Goal: Information Seeking & Learning: Compare options

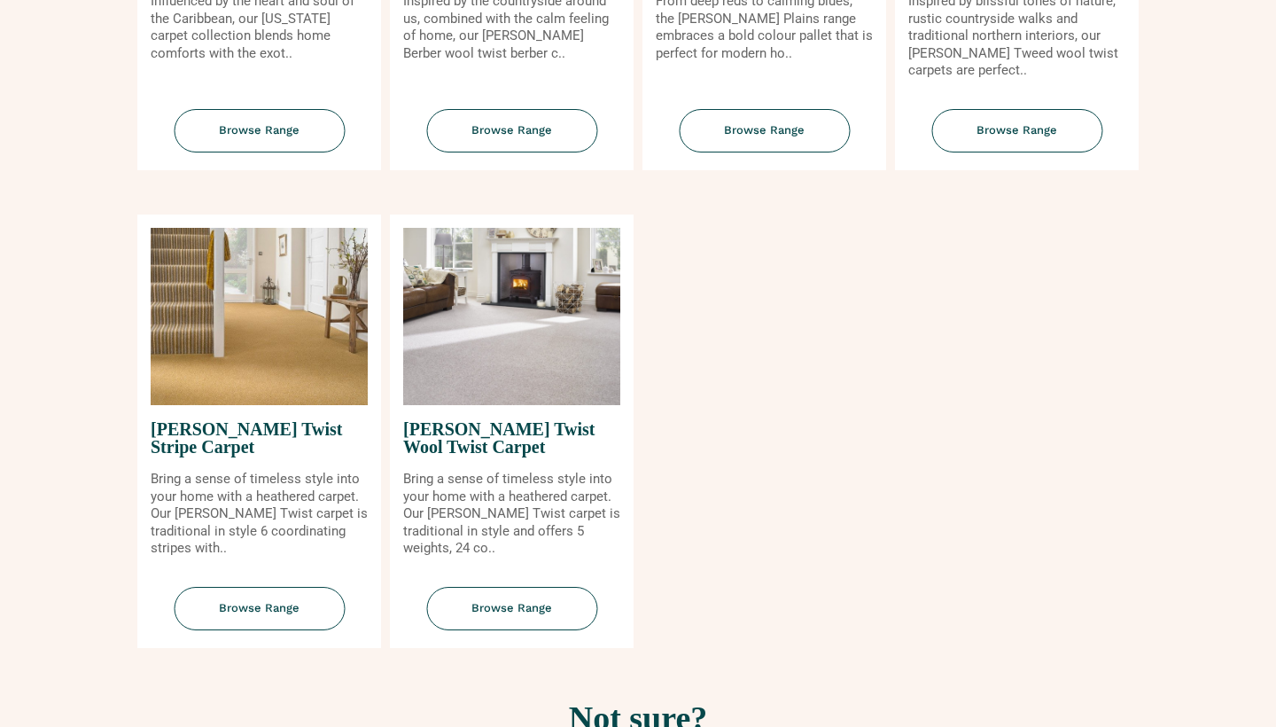
scroll to position [2003, 0]
click at [519, 595] on span "Browse Range" at bounding box center [511, 607] width 171 height 43
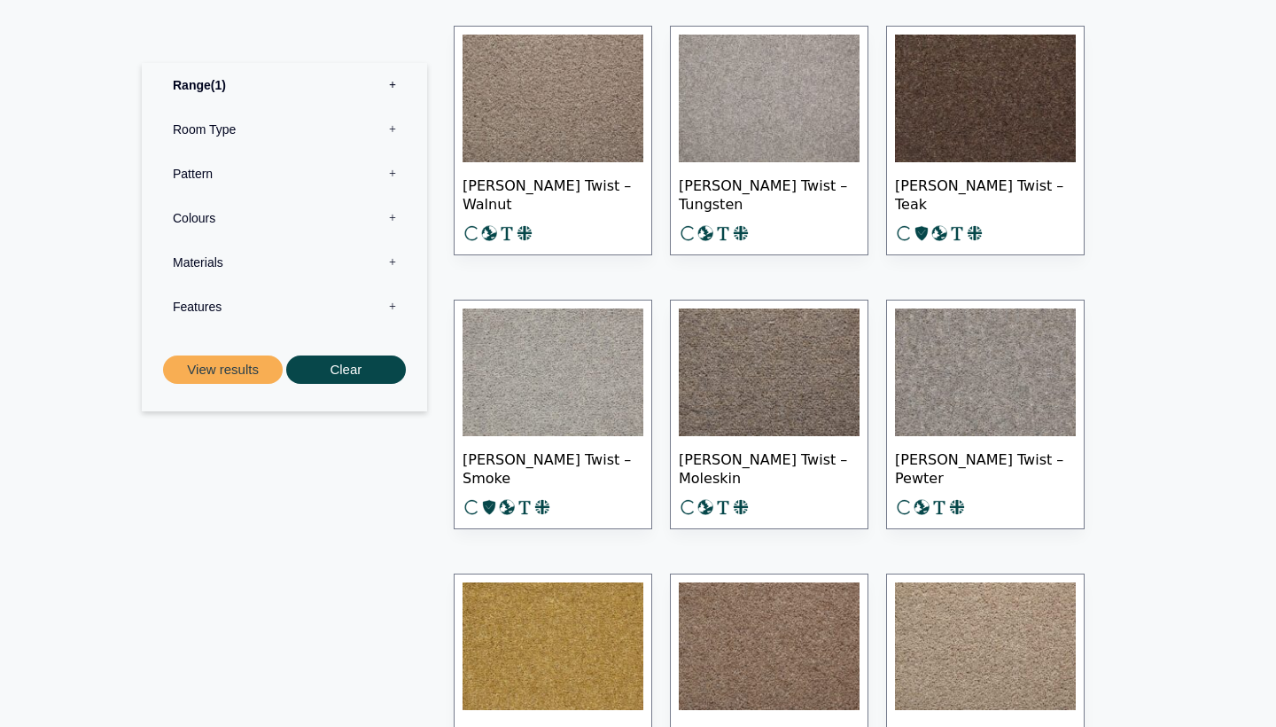
scroll to position [1126, 0]
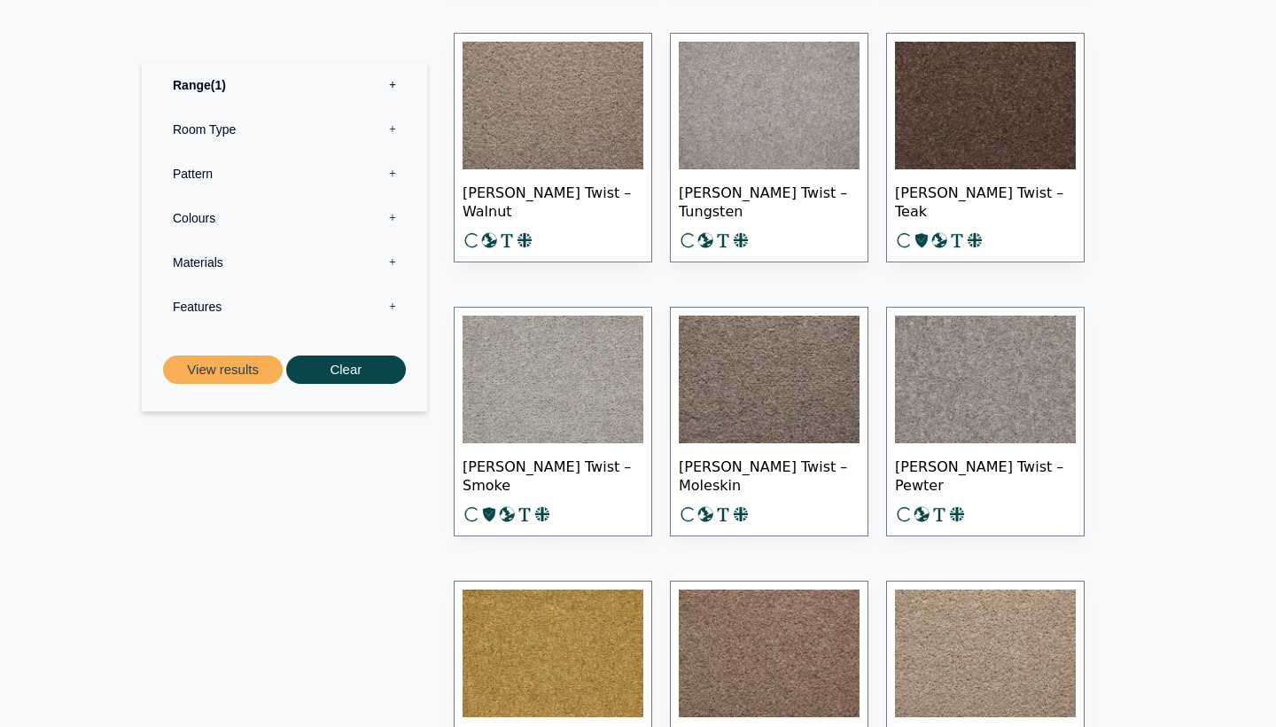
click at [572, 399] on img at bounding box center [553, 380] width 181 height 128
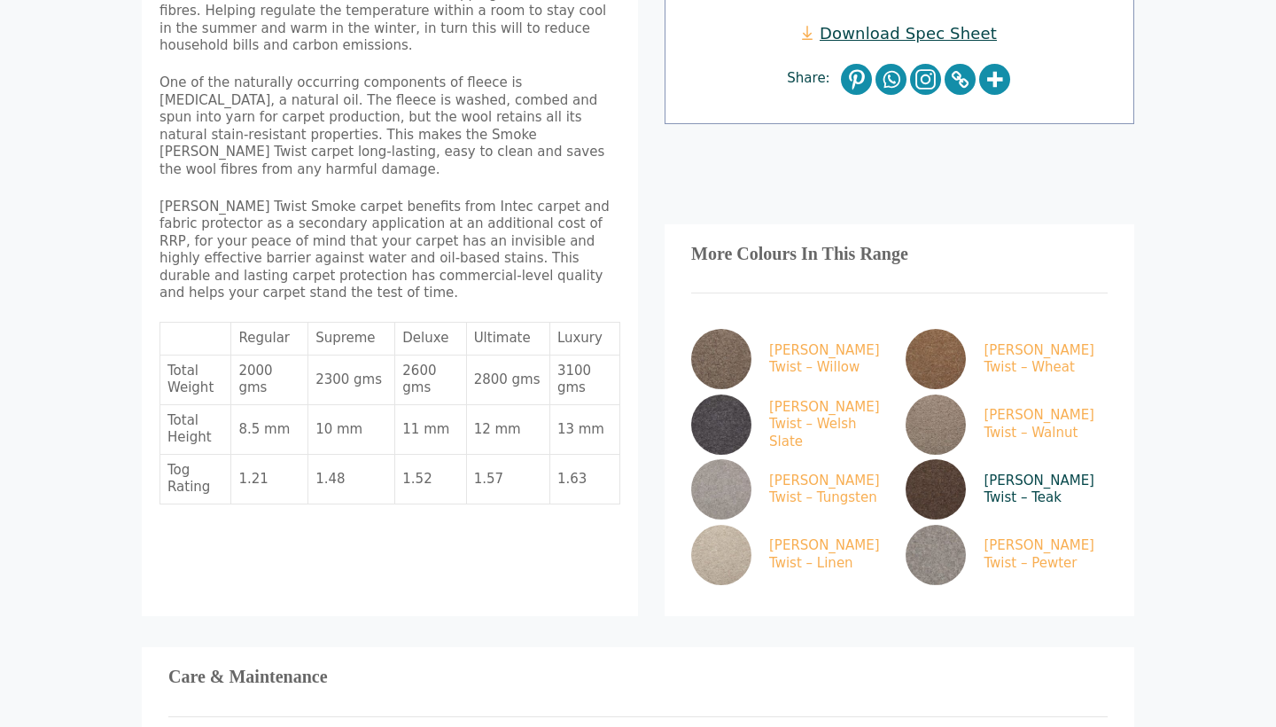
scroll to position [797, 0]
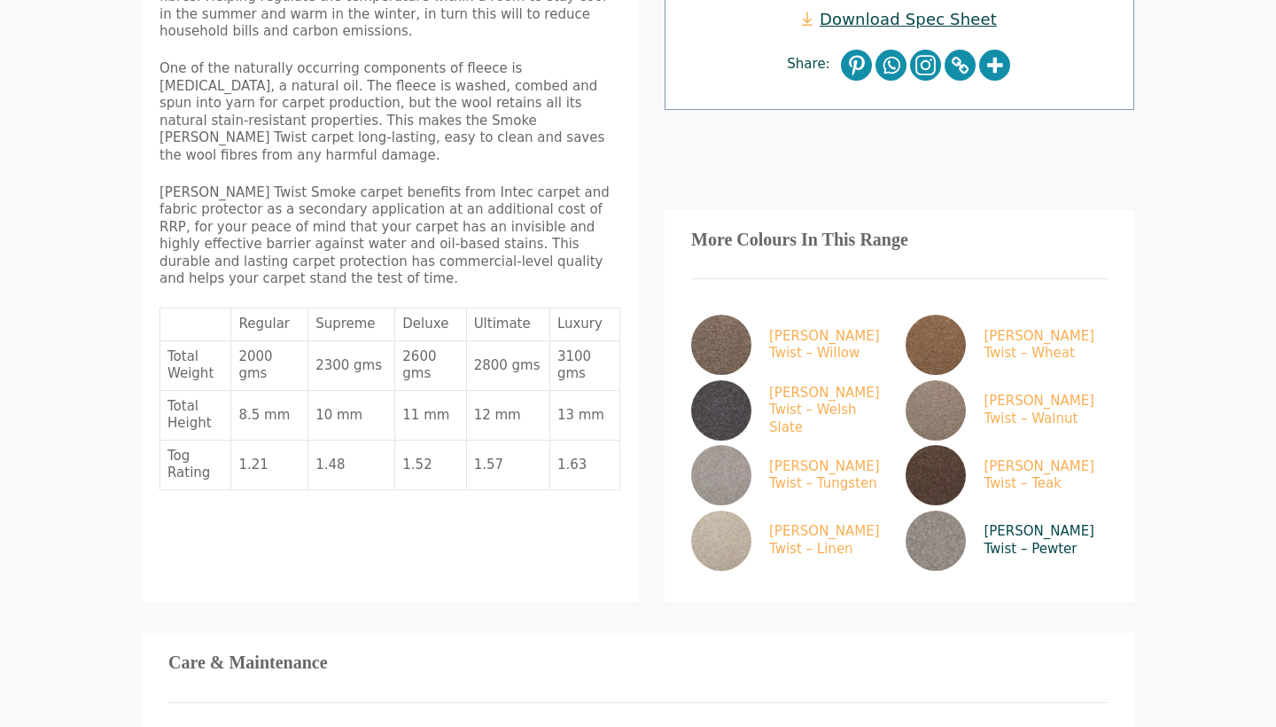
click at [945, 511] on img at bounding box center [936, 541] width 60 height 60
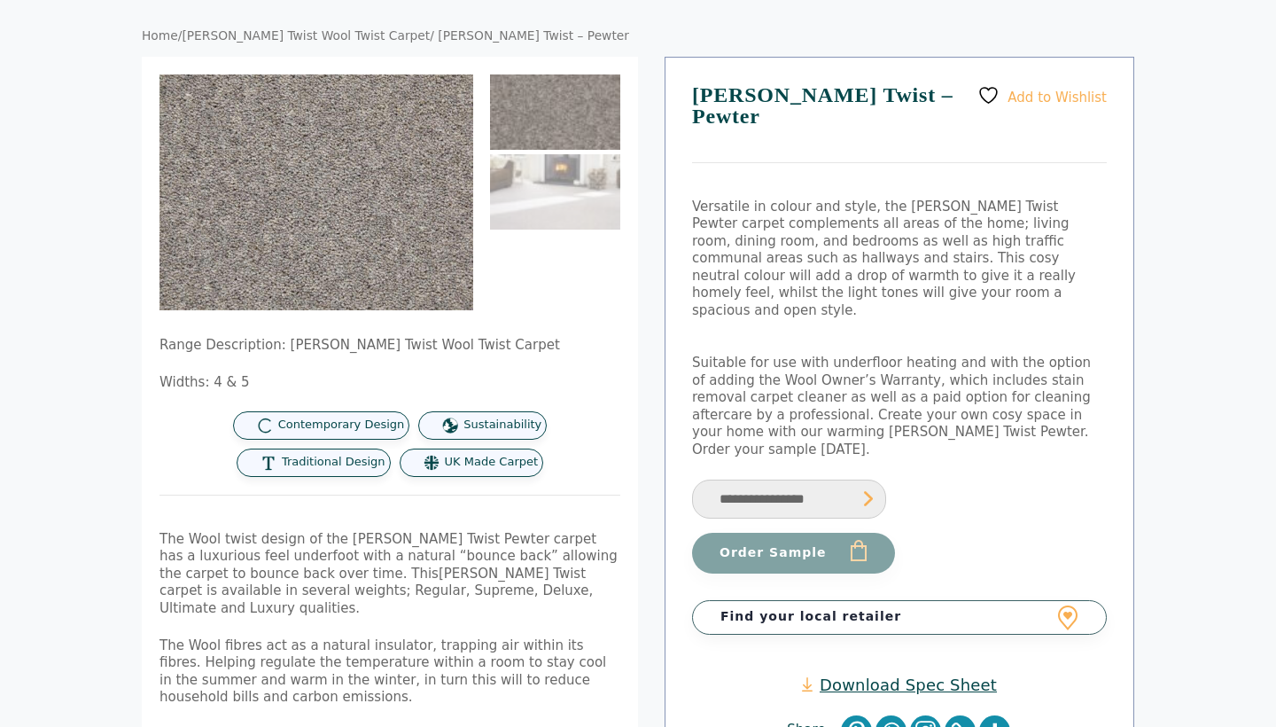
scroll to position [124, 0]
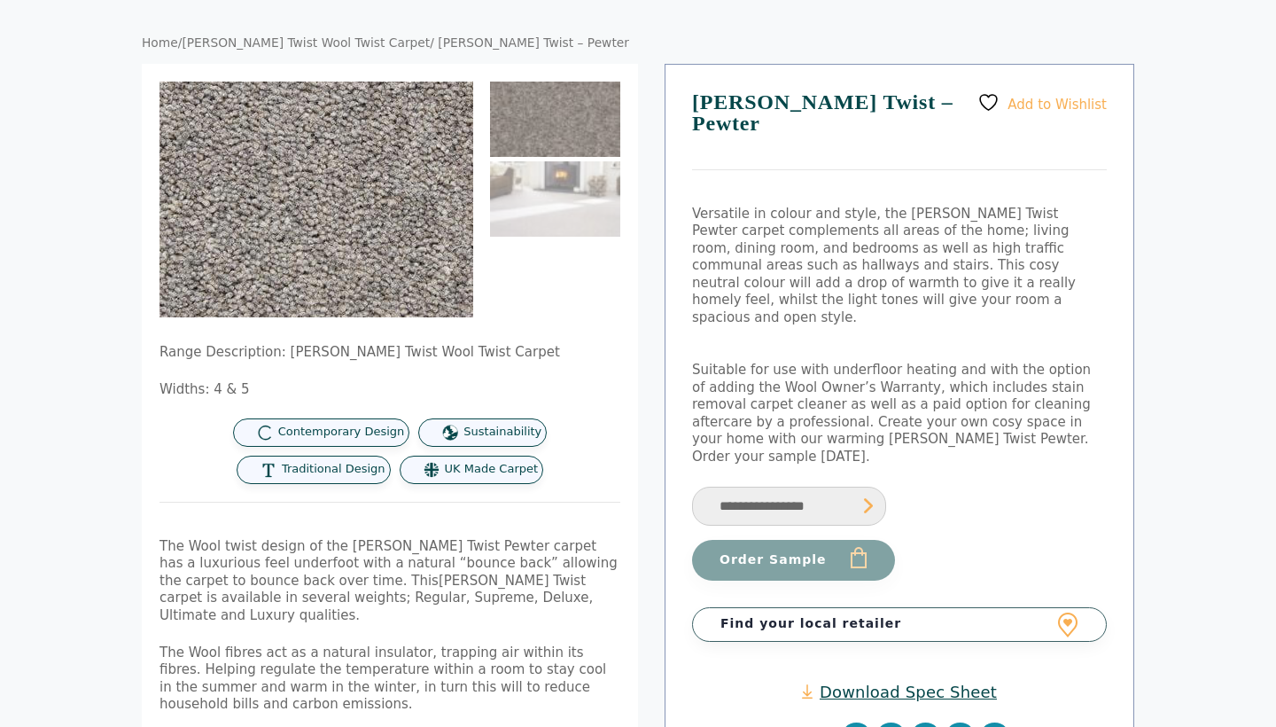
click at [356, 244] on img at bounding box center [266, 143] width 707 height 532
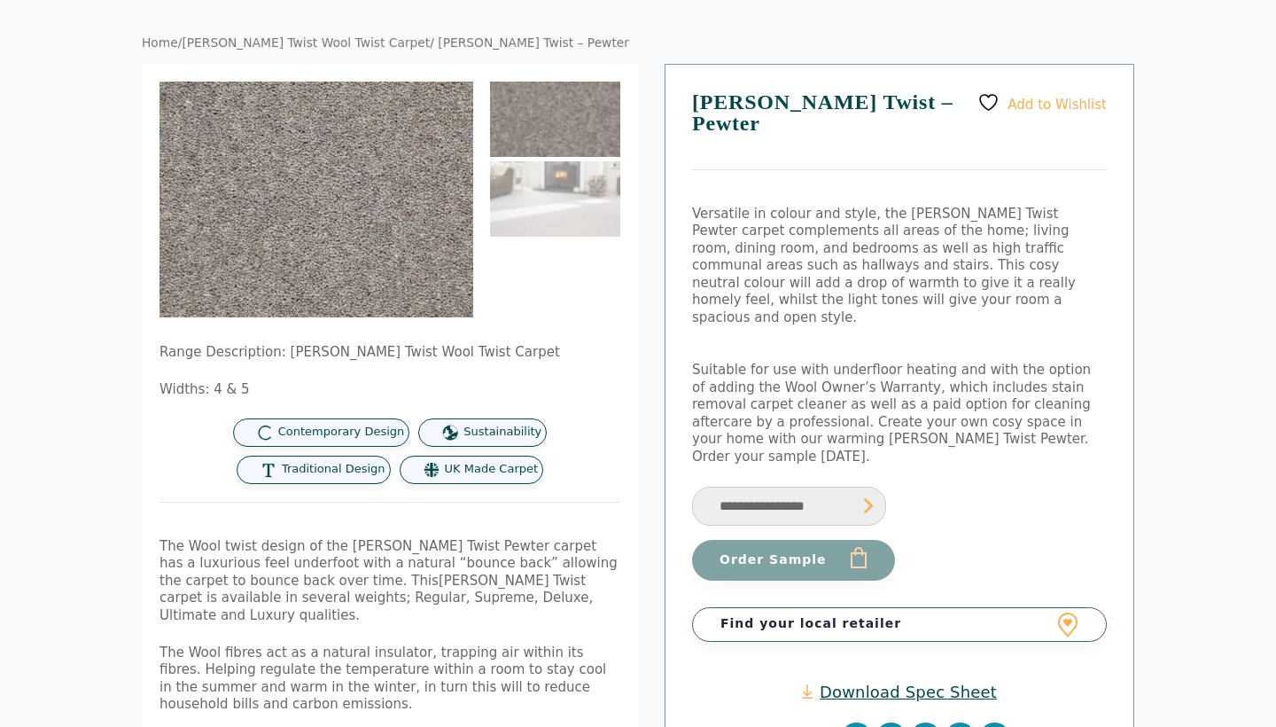
click at [546, 126] on img at bounding box center [555, 119] width 130 height 75
click at [490, 227] on img at bounding box center [555, 198] width 130 height 75
